Goal: Entertainment & Leisure: Consume media (video, audio)

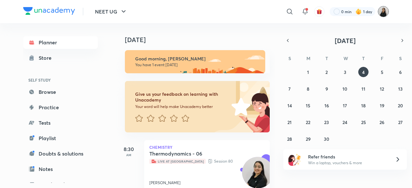
click at [382, 14] on img at bounding box center [383, 11] width 11 height 11
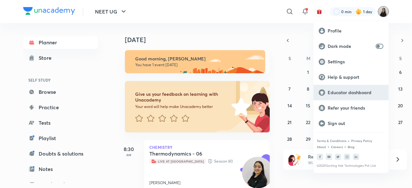
click at [348, 93] on p "Educator dashboard" at bounding box center [355, 93] width 56 height 6
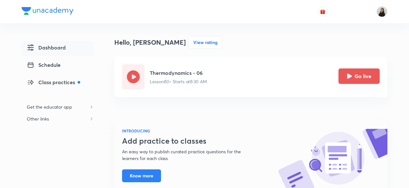
click at [351, 78] on icon "Go live" at bounding box center [349, 76] width 5 height 5
